Goal: Information Seeking & Learning: Learn about a topic

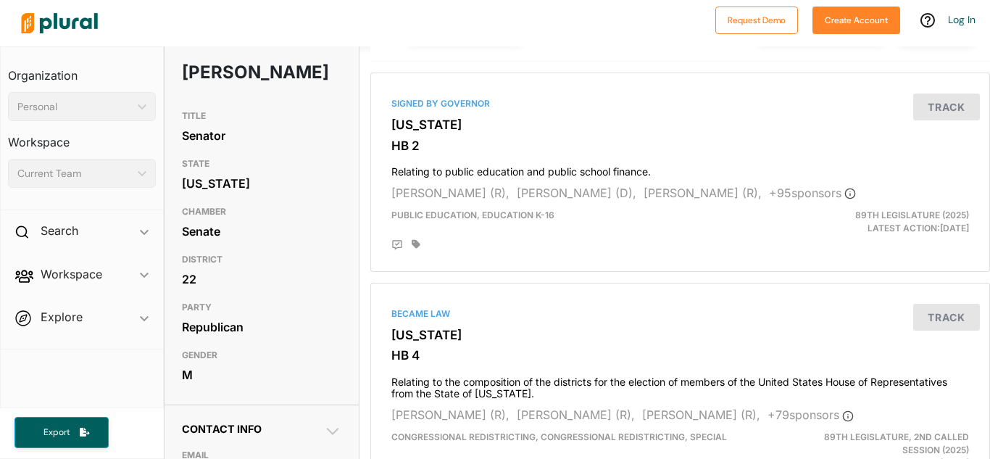
scroll to position [95, 0]
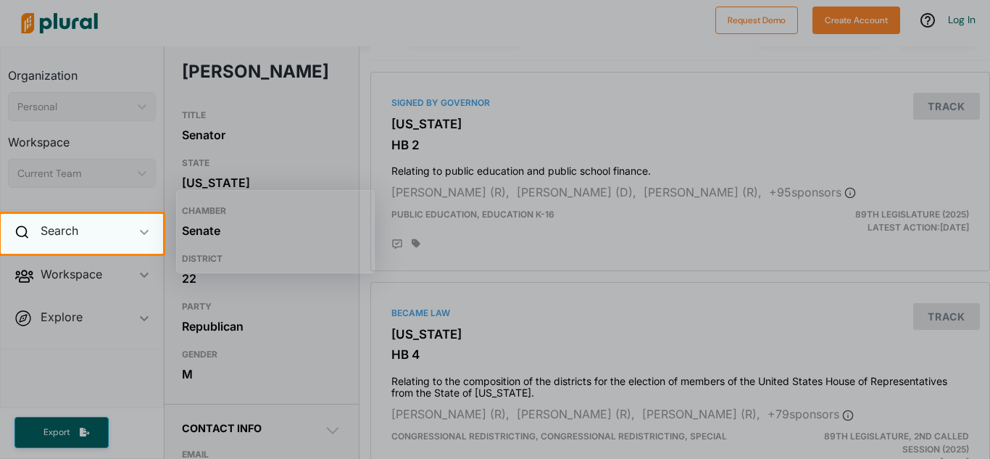
click at [84, 239] on div "Search ic_keyboard_arrow_down" at bounding box center [82, 233] width 162 height 39
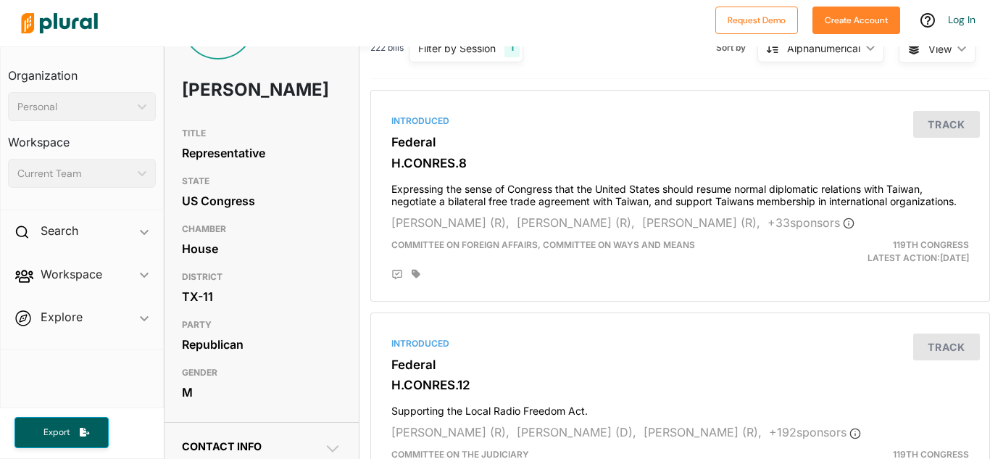
scroll to position [82, 0]
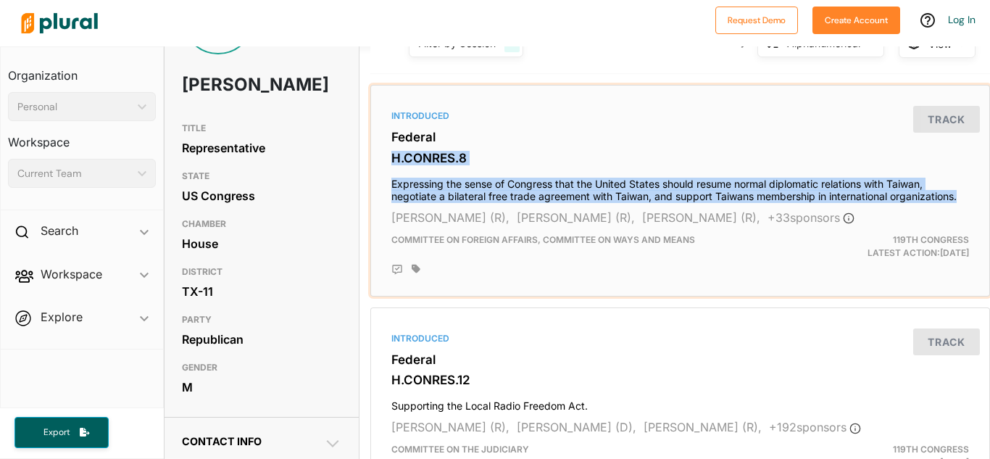
drag, startPoint x: 394, startPoint y: 154, endPoint x: 964, endPoint y: 199, distance: 571.7
click at [964, 199] on div "Introduced Federal H.CONRES.8 Expressing the sense of Congress that the United …" at bounding box center [680, 190] width 607 height 198
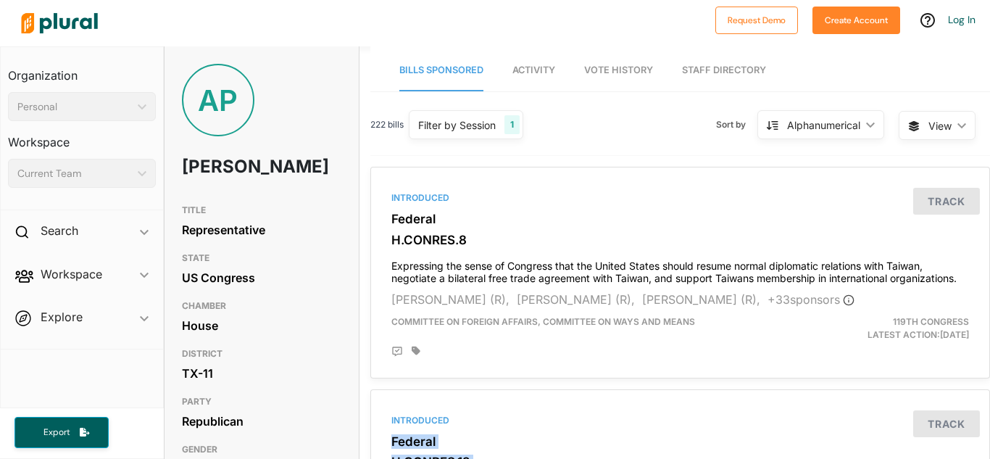
click at [542, 78] on link "Activity" at bounding box center [534, 70] width 43 height 41
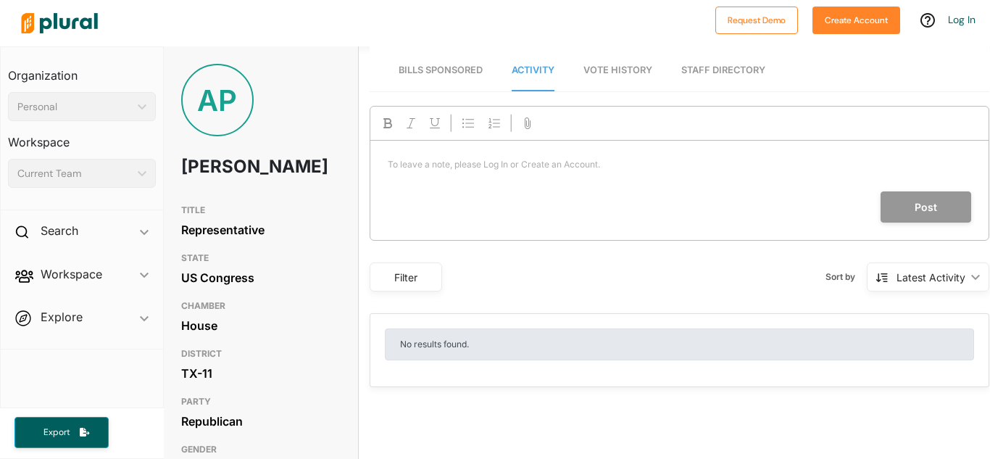
scroll to position [0, 4]
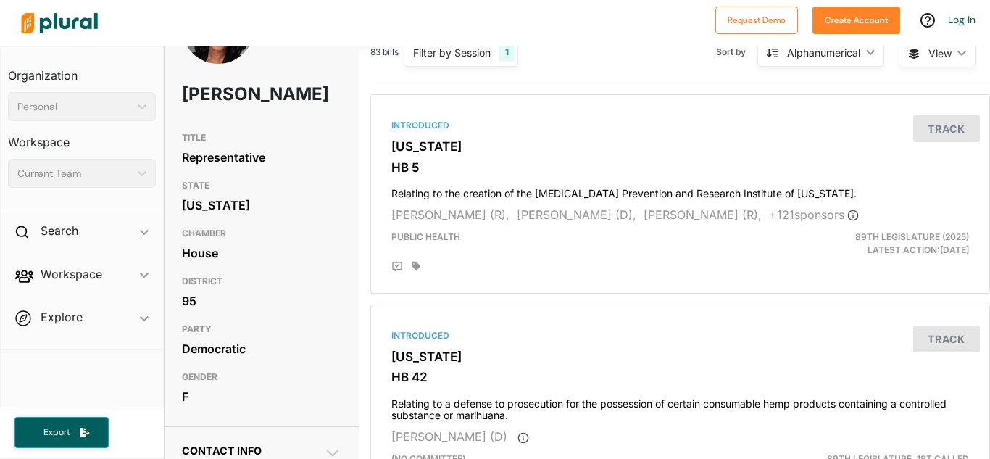
scroll to position [65, 0]
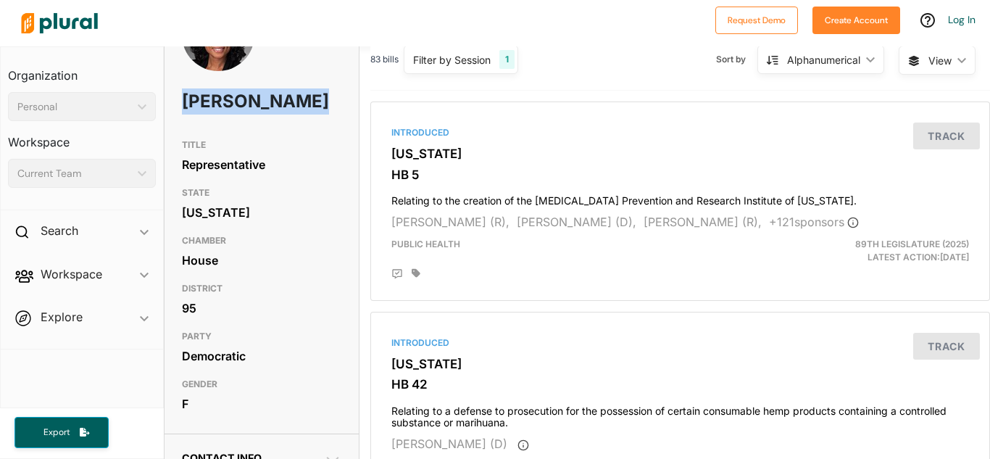
drag, startPoint x: 182, startPoint y: 98, endPoint x: 231, endPoint y: 129, distance: 57.7
click at [231, 123] on h1 "[PERSON_NAME]" at bounding box center [230, 102] width 96 height 44
copy h1 "[PERSON_NAME]"
